Goal: Transaction & Acquisition: Purchase product/service

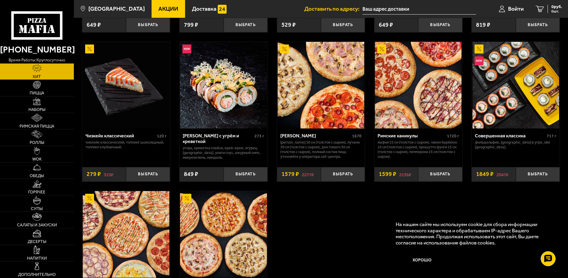
scroll to position [356, 0]
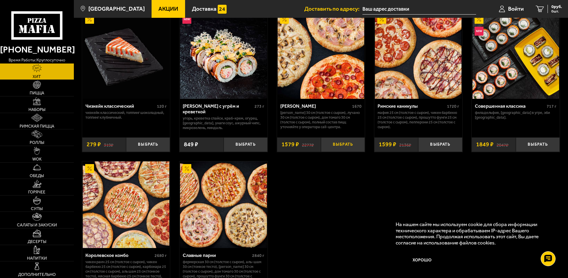
click at [341, 152] on button "Выбрать" at bounding box center [343, 144] width 44 height 15
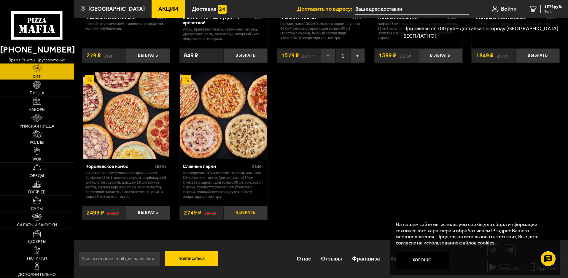
scroll to position [464, 0]
click at [257, 212] on button "Выбрать" at bounding box center [246, 213] width 44 height 15
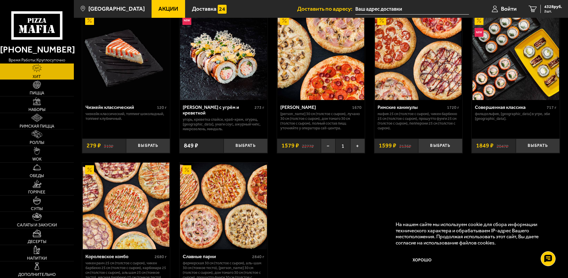
scroll to position [346, 0]
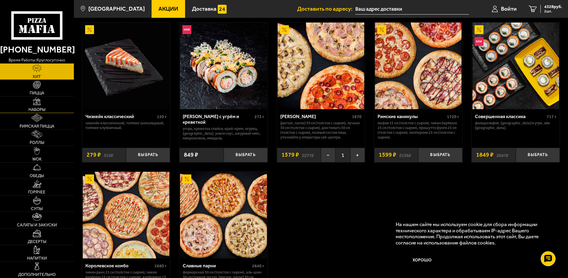
click at [34, 108] on span "Наборы" at bounding box center [36, 110] width 17 height 4
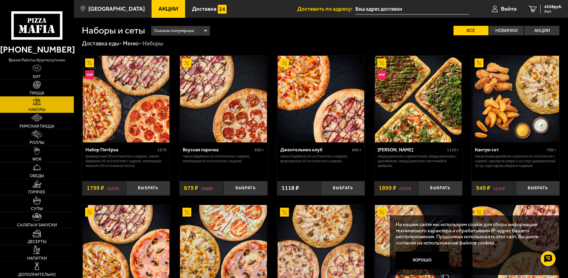
click at [207, 29] on div "Сначала популярные" at bounding box center [180, 30] width 58 height 9
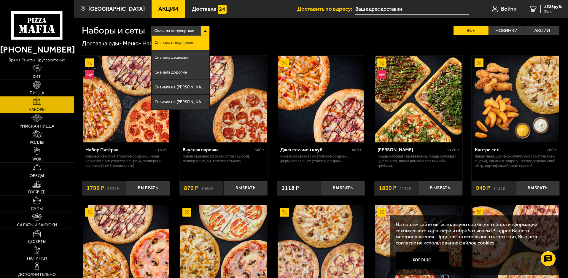
click at [251, 28] on div "Сначала популярные Сначала популярные Сначала дешевые Сначала дорогие Сначала н…" at bounding box center [352, 30] width 415 height 9
click at [188, 72] on li "Сначала дорогие" at bounding box center [181, 72] width 58 height 15
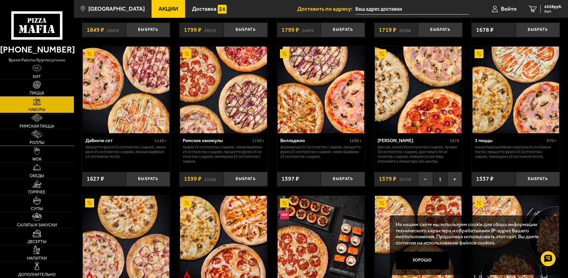
scroll to position [630, 0]
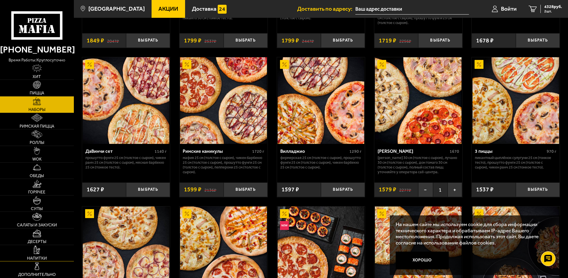
click at [38, 256] on span "Напитки" at bounding box center [37, 258] width 20 height 4
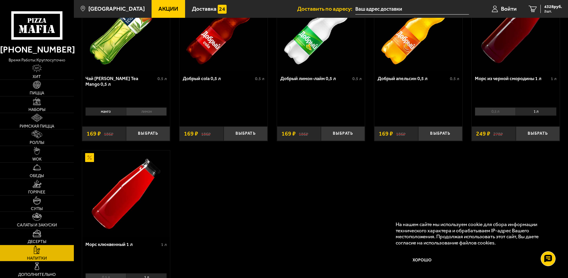
scroll to position [59, 0]
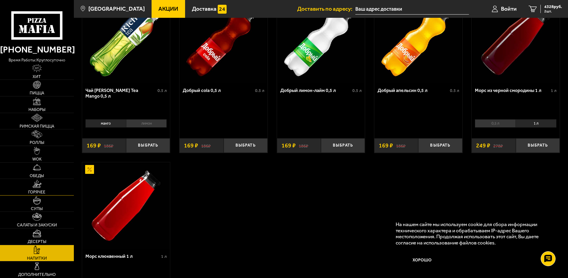
click at [41, 186] on img at bounding box center [36, 184] width 9 height 8
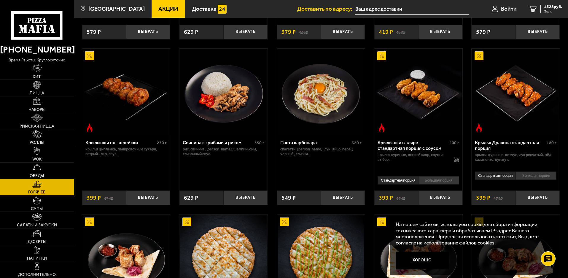
scroll to position [178, 0]
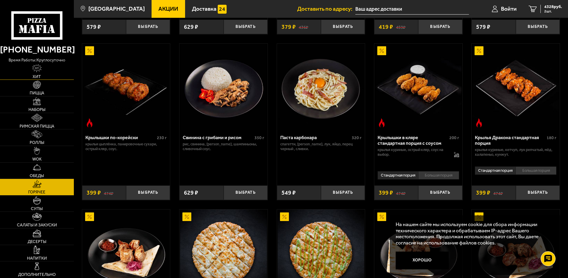
click at [43, 74] on link "Хит" at bounding box center [37, 72] width 74 height 16
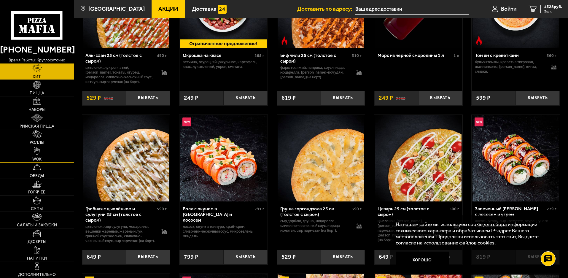
scroll to position [89, 0]
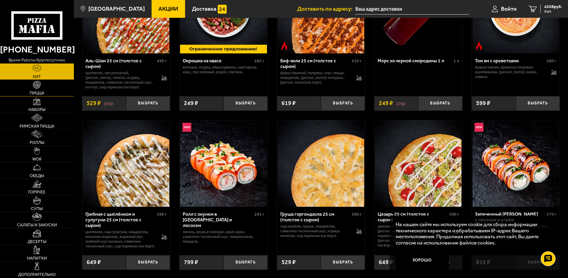
click at [39, 93] on span "Пицца" at bounding box center [37, 93] width 15 height 4
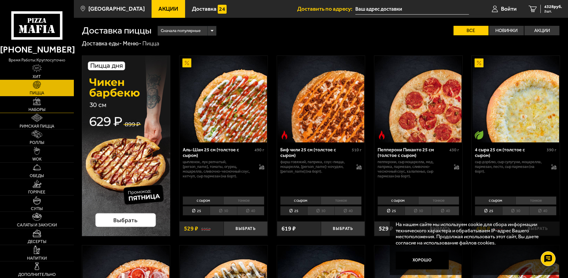
click at [41, 105] on img at bounding box center [37, 101] width 8 height 8
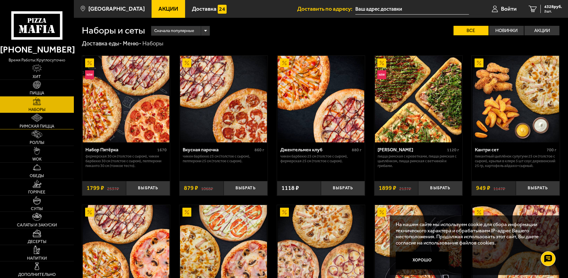
click at [39, 118] on img at bounding box center [37, 118] width 12 height 8
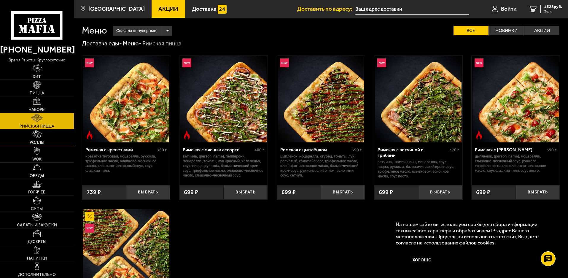
click at [39, 139] on link "Роллы" at bounding box center [37, 137] width 74 height 16
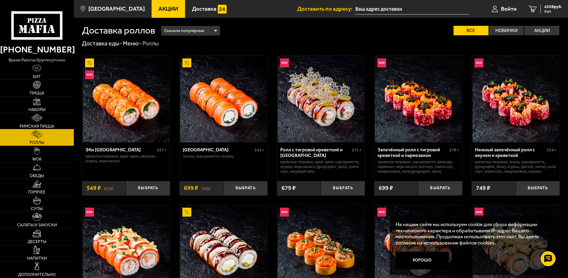
click at [37, 125] on span "Римская пицца" at bounding box center [37, 126] width 35 height 4
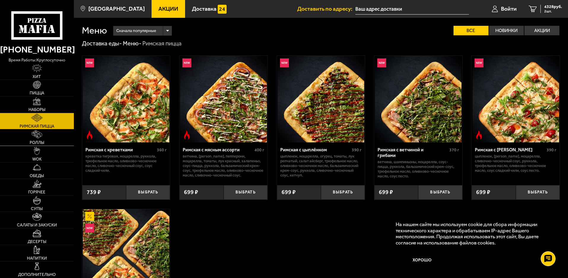
click at [37, 138] on img at bounding box center [37, 134] width 10 height 8
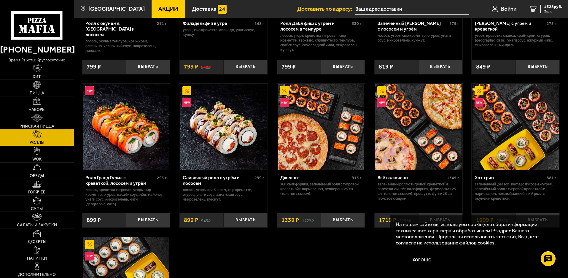
scroll to position [267, 0]
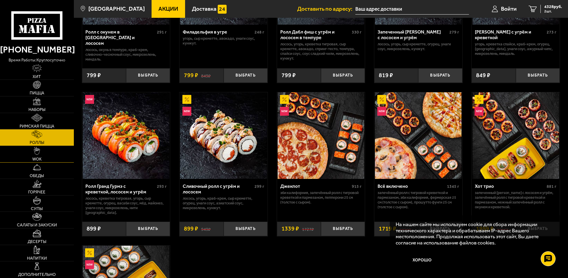
click at [42, 153] on link "WOK" at bounding box center [37, 154] width 74 height 16
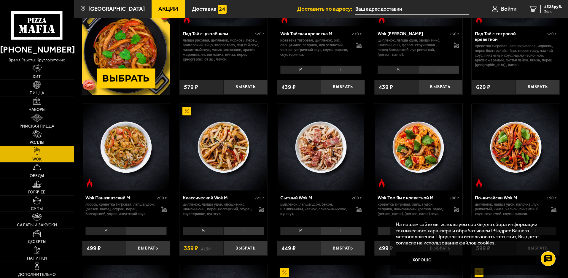
scroll to position [119, 0]
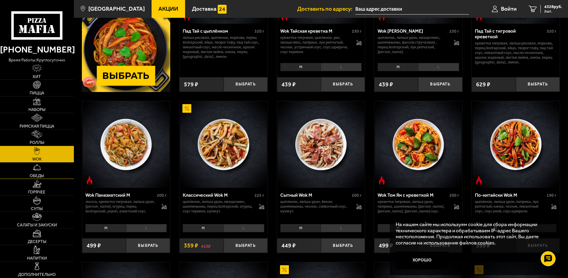
click at [37, 172] on link "Обеды" at bounding box center [37, 171] width 74 height 16
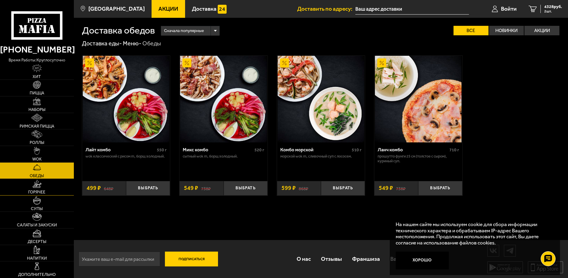
click at [39, 192] on span "Горячее" at bounding box center [36, 192] width 17 height 4
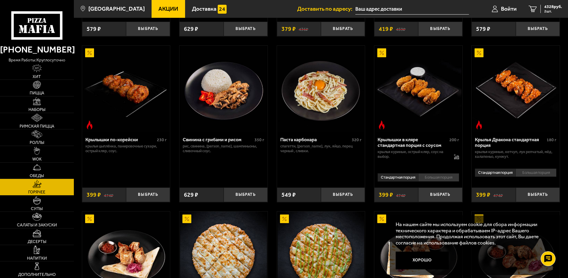
scroll to position [178, 0]
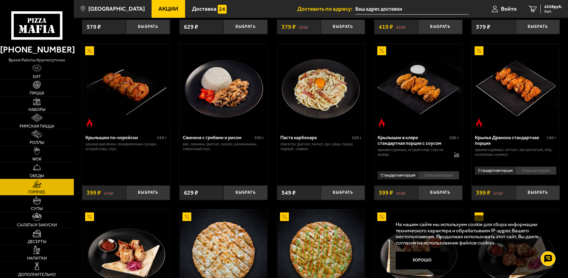
click at [424, 106] on img at bounding box center [418, 87] width 87 height 87
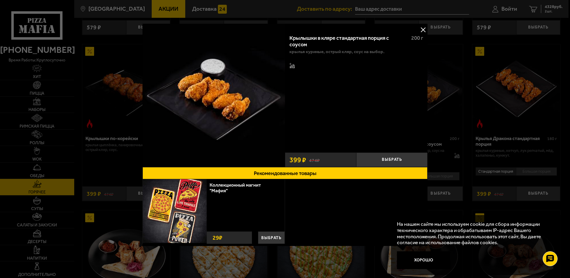
click at [388, 80] on div "Крылышки в кляре стандартная порция c соусом 200 г крылья куриные, острый кляр,…" at bounding box center [356, 90] width 142 height 120
click at [420, 28] on button at bounding box center [422, 29] width 9 height 9
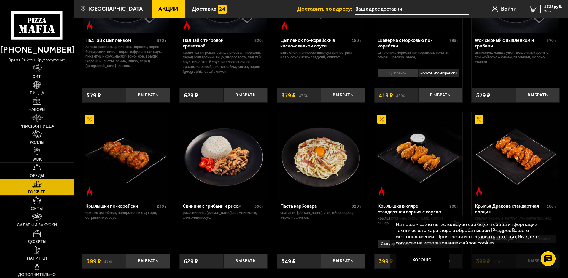
scroll to position [178, 0]
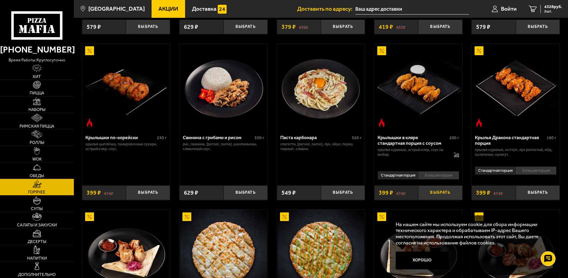
click at [442, 198] on button "Выбрать" at bounding box center [440, 192] width 44 height 15
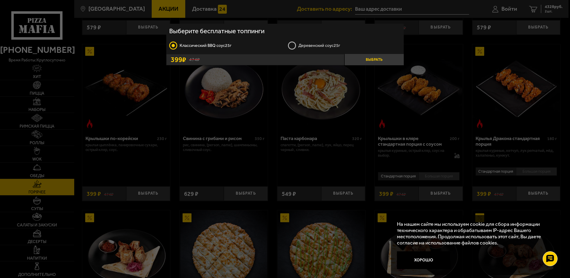
click at [371, 59] on button "Выбрать" at bounding box center [373, 59] width 59 height 11
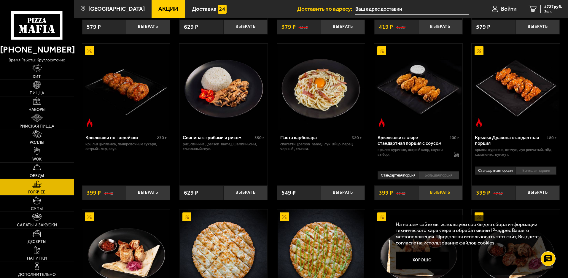
click at [442, 195] on button "Выбрать" at bounding box center [440, 192] width 44 height 15
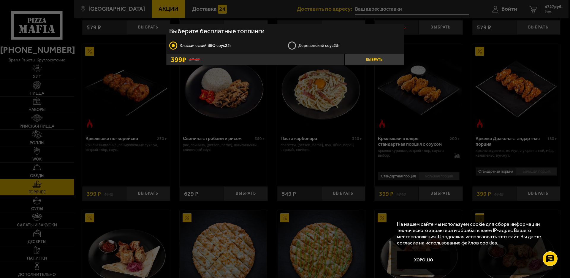
click at [381, 57] on button "Выбрать" at bounding box center [373, 59] width 59 height 11
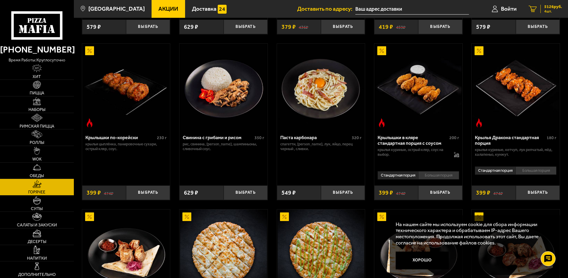
click at [546, 8] on span "5126 руб." at bounding box center [554, 7] width 18 height 4
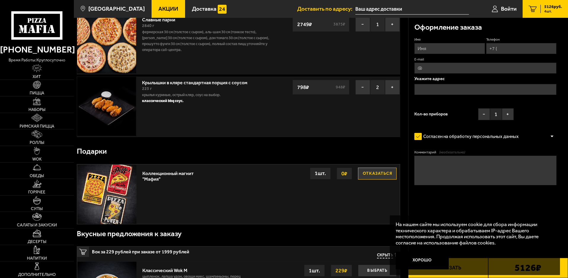
scroll to position [119, 0]
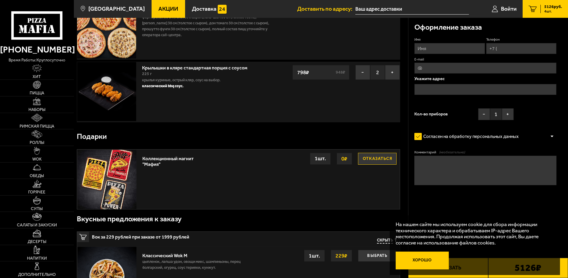
click at [434, 259] on button "Хорошо" at bounding box center [422, 261] width 53 height 18
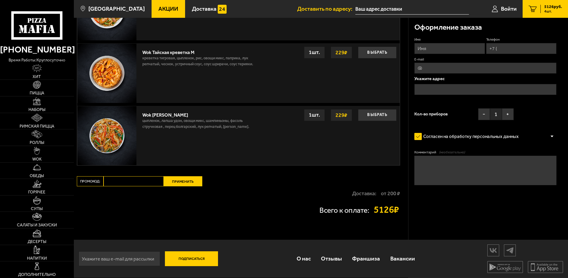
scroll to position [574, 0]
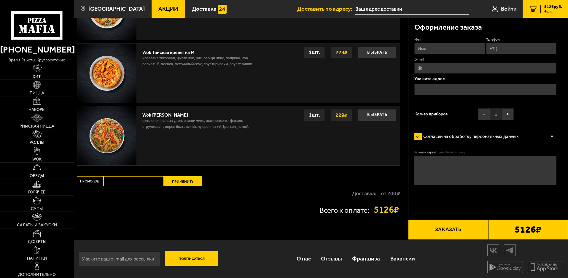
click at [126, 181] on input "Промокод:" at bounding box center [134, 181] width 60 height 10
type input "[DATE]"
click at [185, 178] on button "Применить" at bounding box center [183, 181] width 39 height 10
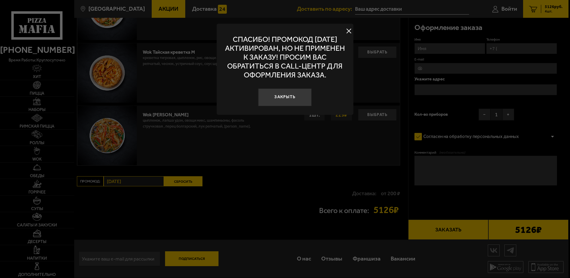
click at [347, 31] on button at bounding box center [348, 31] width 9 height 9
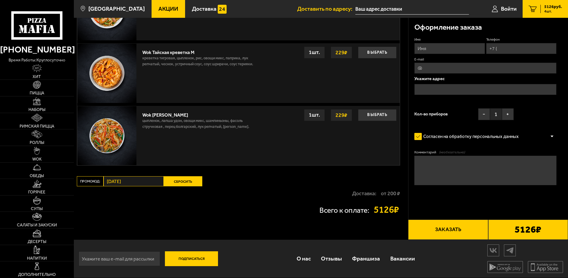
click at [182, 182] on button "Сбросить" at bounding box center [183, 181] width 39 height 10
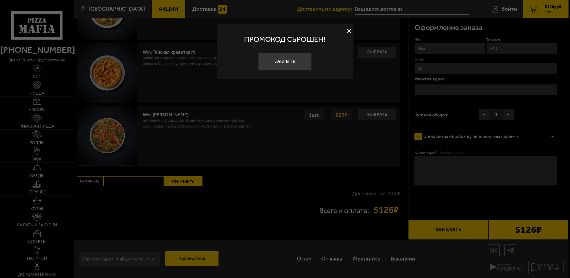
click at [350, 29] on button at bounding box center [348, 31] width 9 height 9
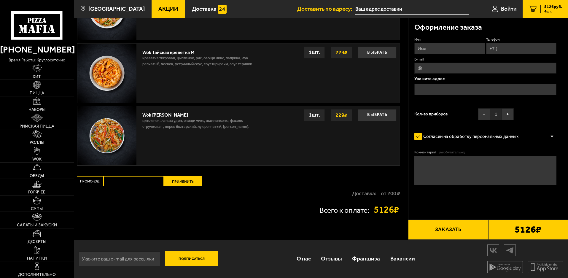
click at [142, 181] on input "Промокод:" at bounding box center [134, 181] width 60 height 10
type input "[DATE]"
click at [177, 181] on button "Применить" at bounding box center [183, 181] width 39 height 10
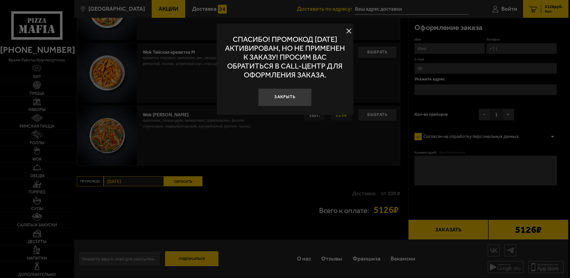
click at [349, 32] on button at bounding box center [348, 31] width 9 height 9
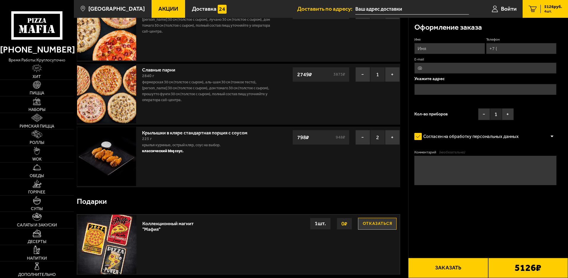
scroll to position [59, 0]
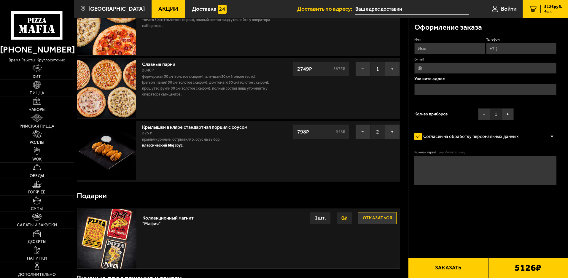
click at [457, 265] on button "Заказать" at bounding box center [448, 268] width 80 height 20
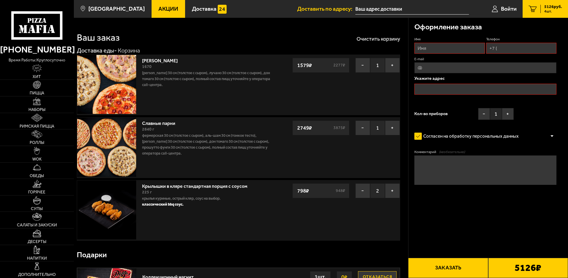
scroll to position [0, 0]
